Goal: Information Seeking & Learning: Learn about a topic

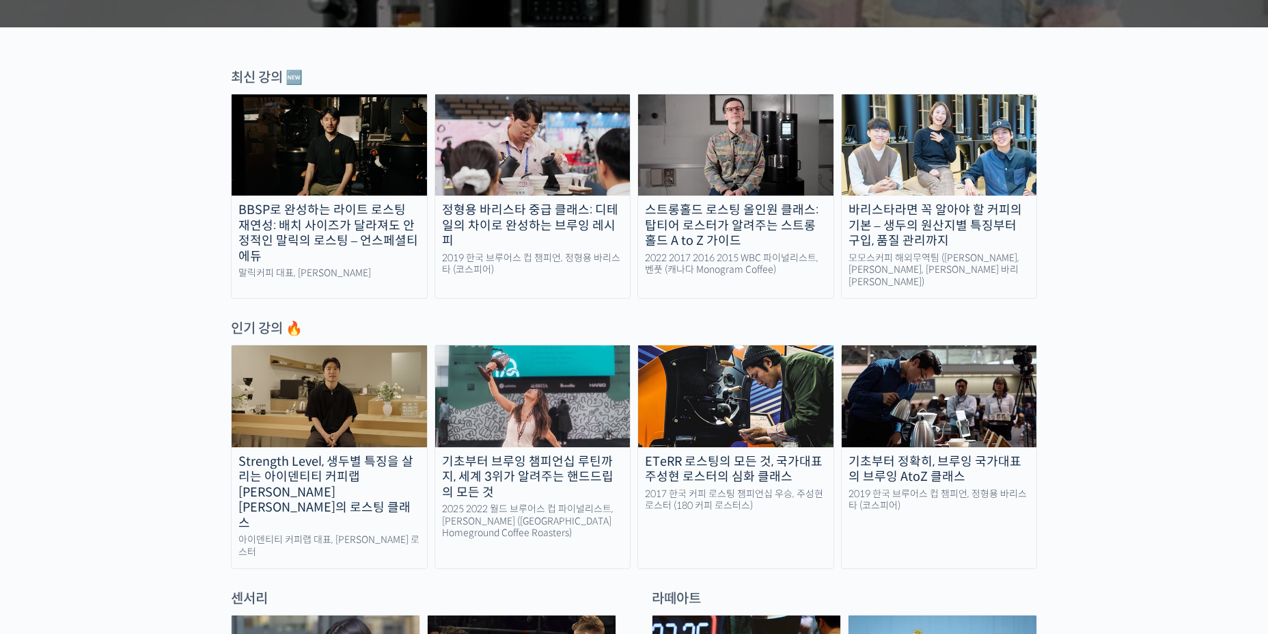
scroll to position [410, 0]
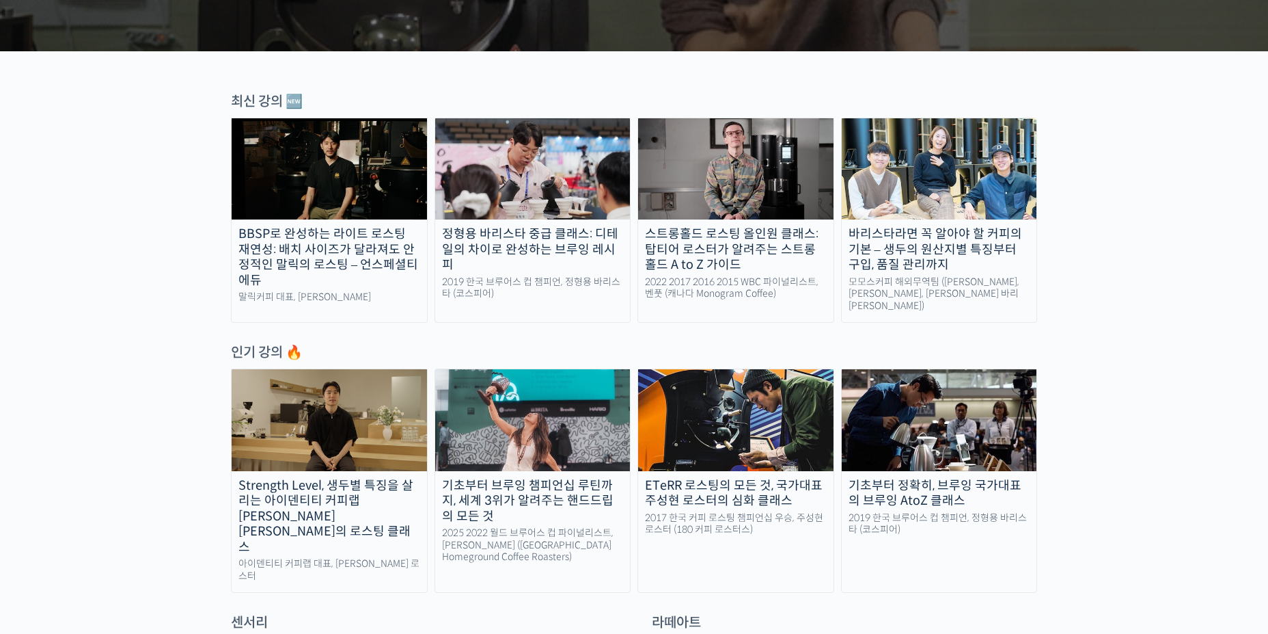
click at [582, 434] on img at bounding box center [532, 419] width 195 height 101
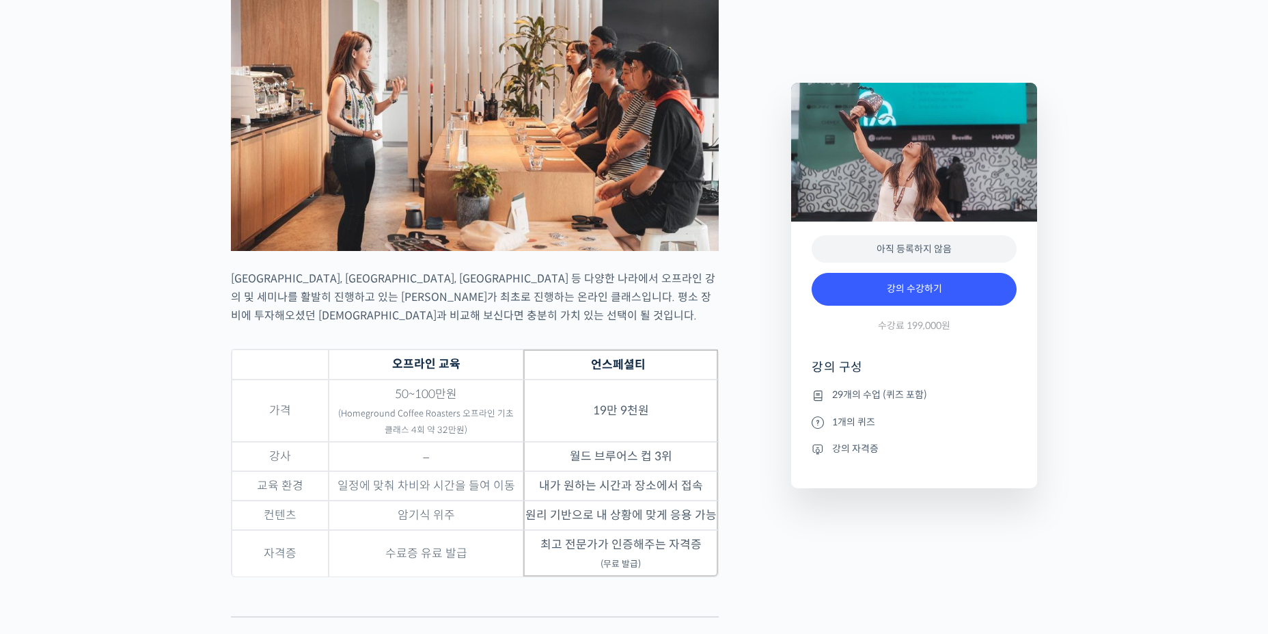
scroll to position [4237, 0]
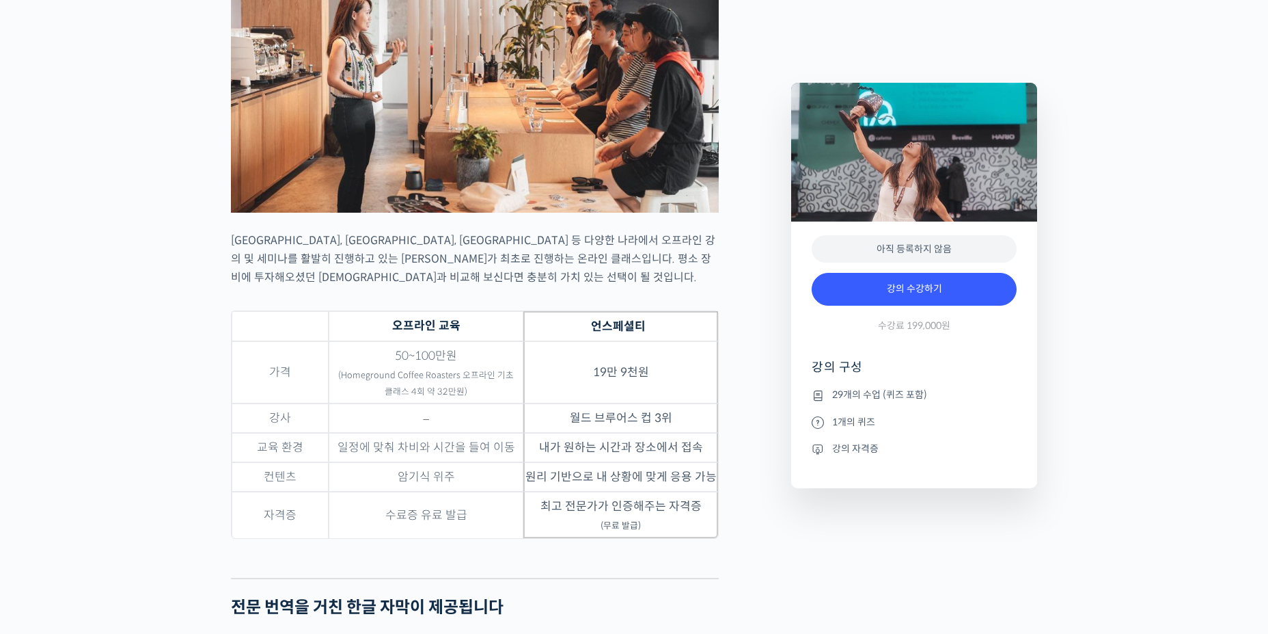
click at [737, 377] on div "[PERSON_NAME] 탄을 소개합니다! [GEOGRAPHIC_DATA] <Homeground Coffee Roasters> 공동창업자 & …" at bounding box center [504, 348] width 560 height 8044
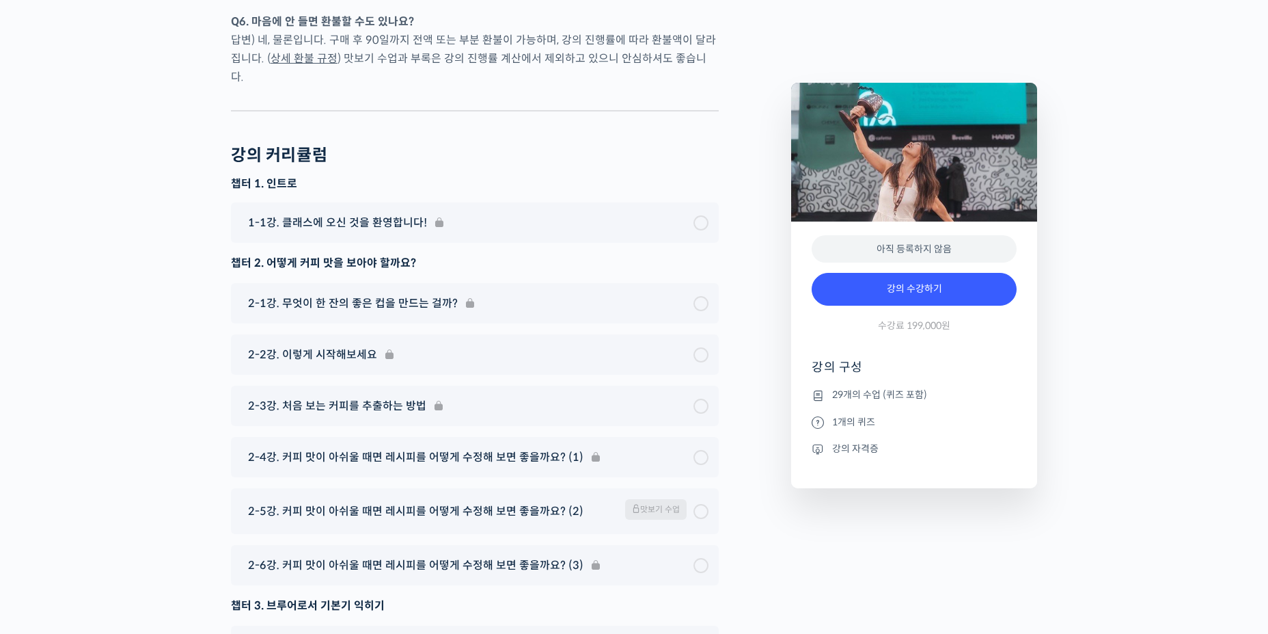
scroll to position [6834, 0]
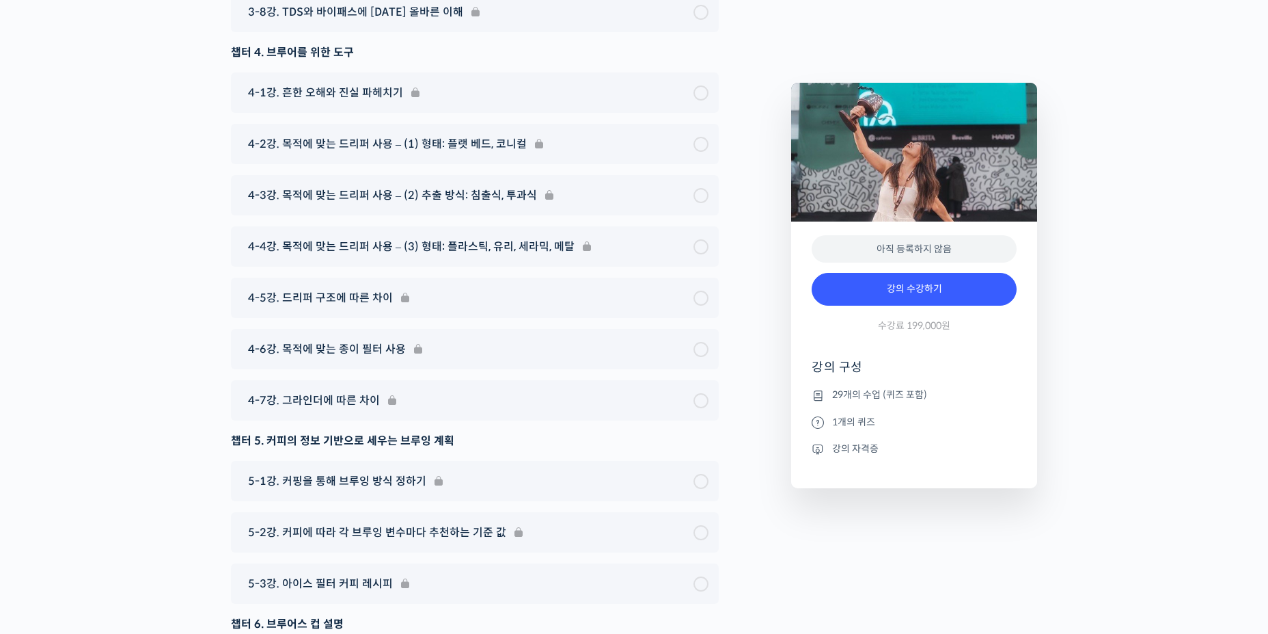
scroll to position [0, 0]
